Goal: Task Accomplishment & Management: Use online tool/utility

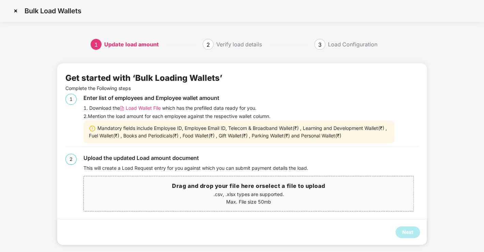
click at [255, 194] on p ".csv, .xlsx types are supported." at bounding box center [249, 193] width 330 height 7
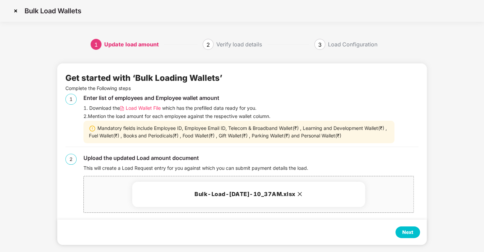
scroll to position [6, 0]
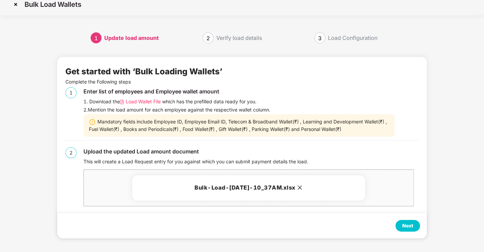
click at [403, 229] on div "Next" at bounding box center [407, 225] width 11 height 7
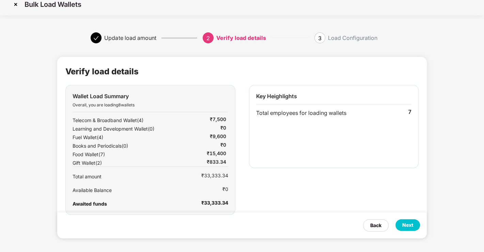
click at [411, 227] on div "Next" at bounding box center [407, 224] width 11 height 7
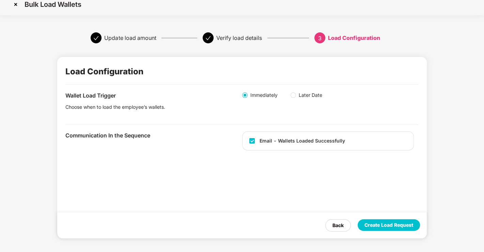
click at [411, 227] on div "Create Load Request" at bounding box center [388, 224] width 49 height 7
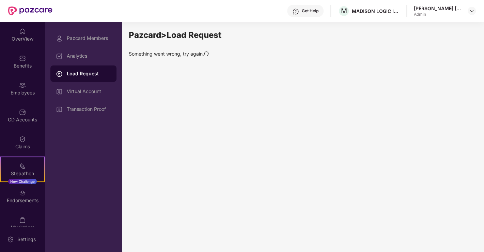
click at [89, 75] on div "Load Request" at bounding box center [89, 73] width 44 height 7
click at [74, 75] on div "Load Request" at bounding box center [89, 73] width 44 height 7
click at [82, 38] on div "Pazcard Members" at bounding box center [89, 37] width 44 height 5
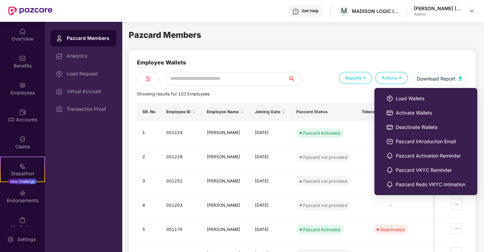
click at [397, 75] on img at bounding box center [400, 77] width 6 height 6
click at [408, 98] on span "Load Wallets" at bounding box center [430, 98] width 69 height 7
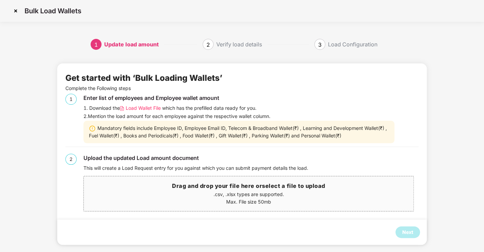
click at [146, 109] on span "Load Wallet File" at bounding box center [143, 107] width 35 height 7
click at [245, 183] on h3 "Drag and drop your file here or select a file to upload" at bounding box center [249, 185] width 330 height 9
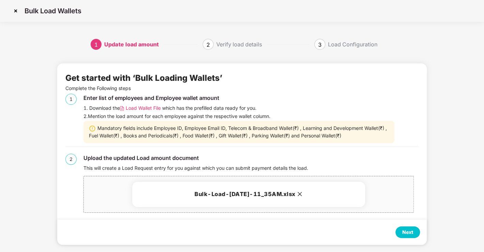
click at [410, 239] on div "Next" at bounding box center [241, 231] width 369 height 25
click at [409, 232] on div "Next" at bounding box center [407, 231] width 11 height 7
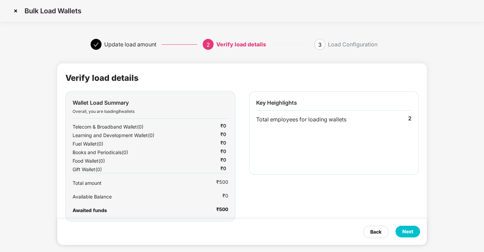
click at [406, 231] on div "Next" at bounding box center [407, 230] width 11 height 7
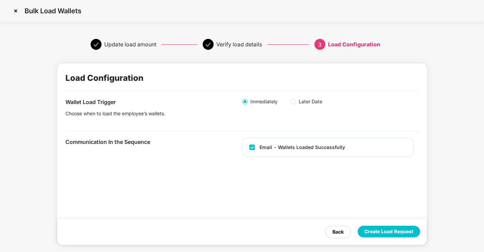
click at [406, 231] on div "Create Load Request" at bounding box center [388, 230] width 49 height 7
